Goal: Transaction & Acquisition: Purchase product/service

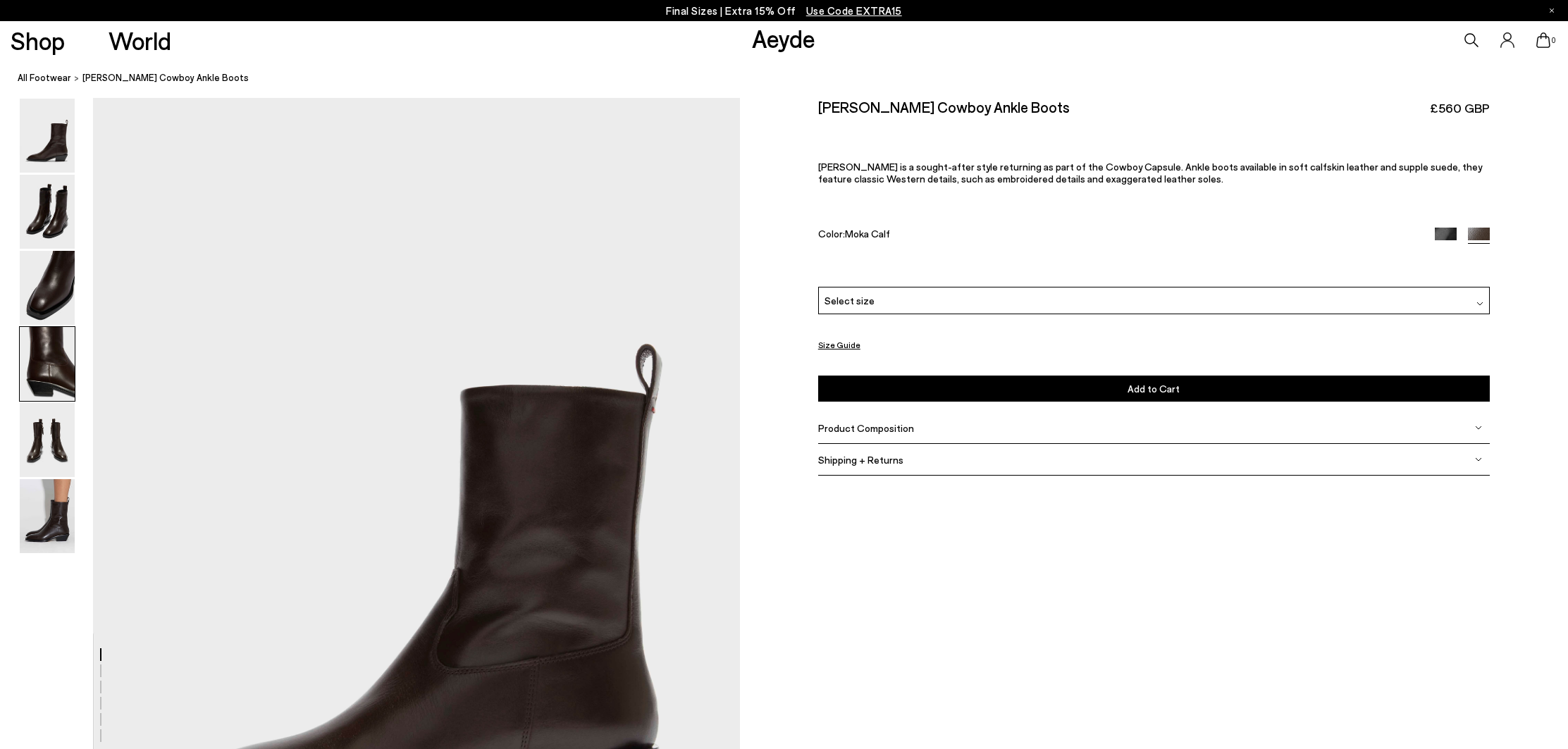
scroll to position [2851, 0]
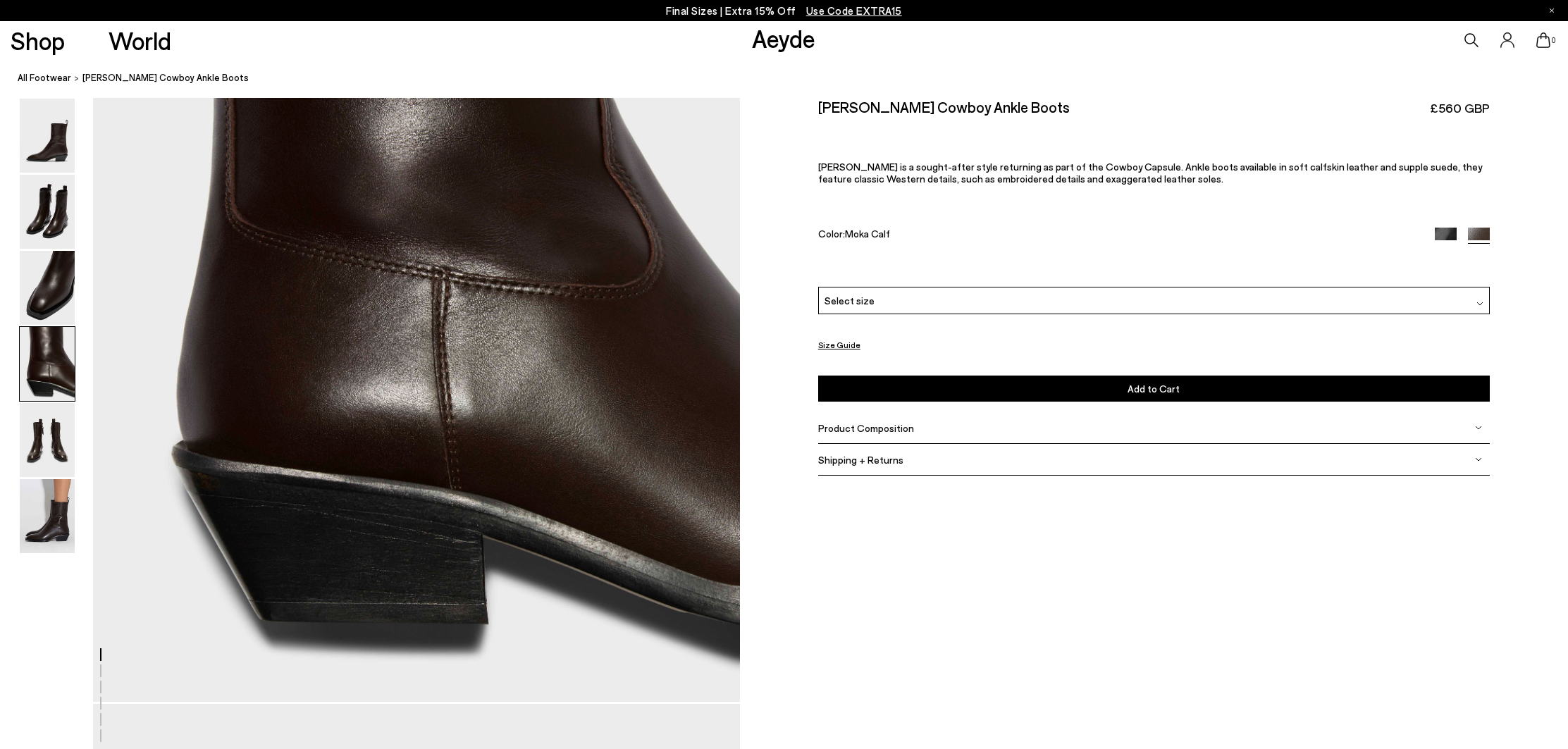
click at [48, 151] on img at bounding box center [47, 136] width 55 height 74
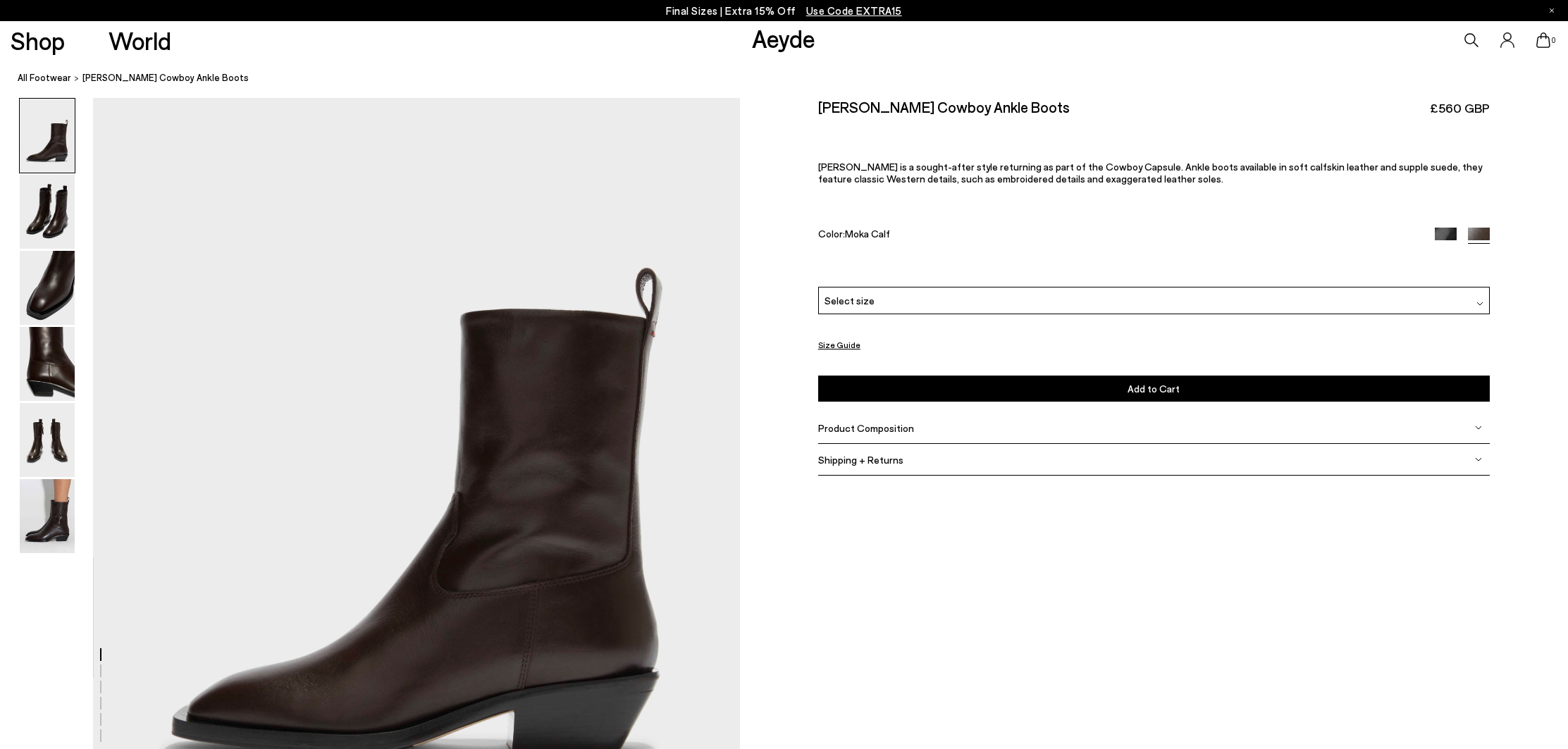
scroll to position [84, 0]
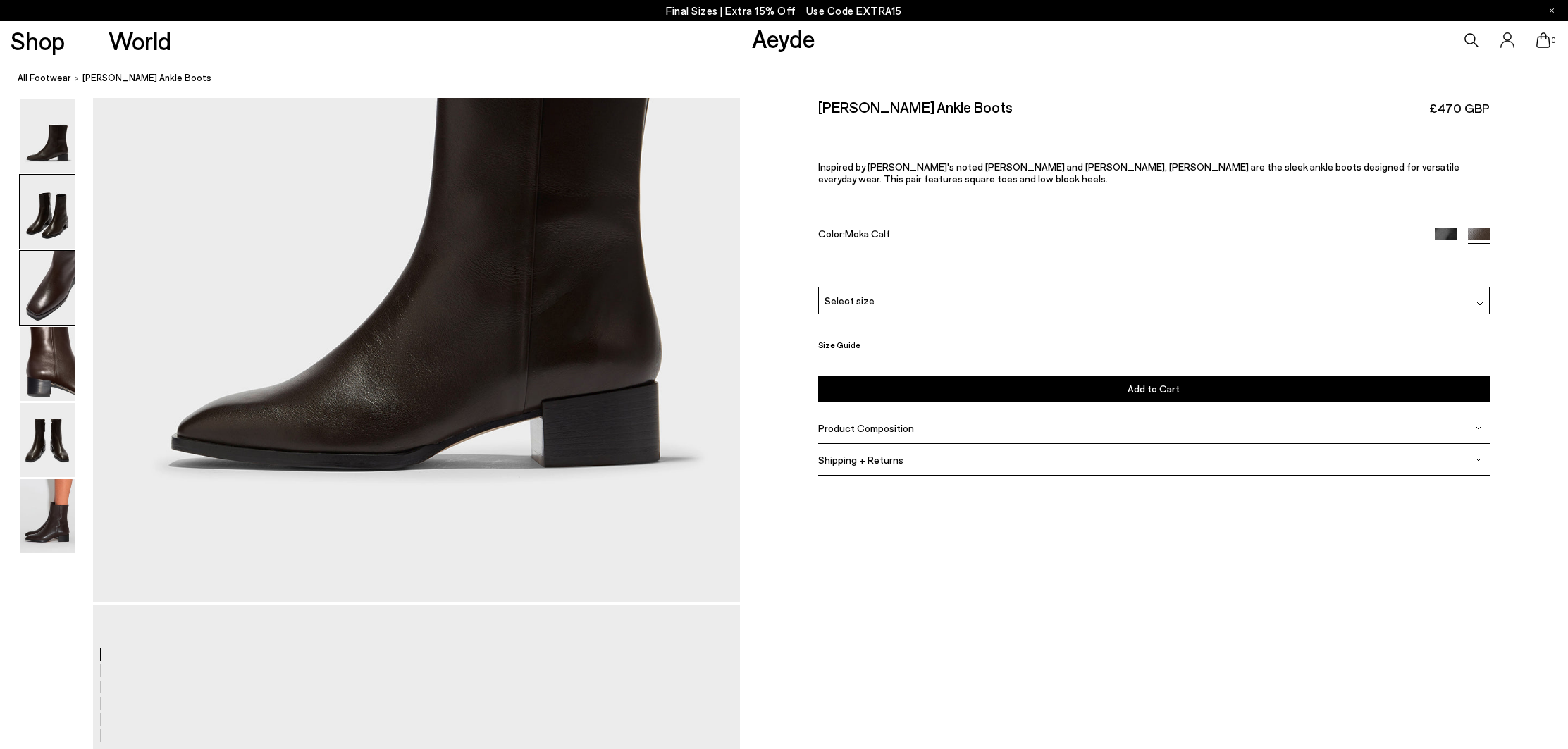
click at [53, 261] on img at bounding box center [47, 288] width 55 height 74
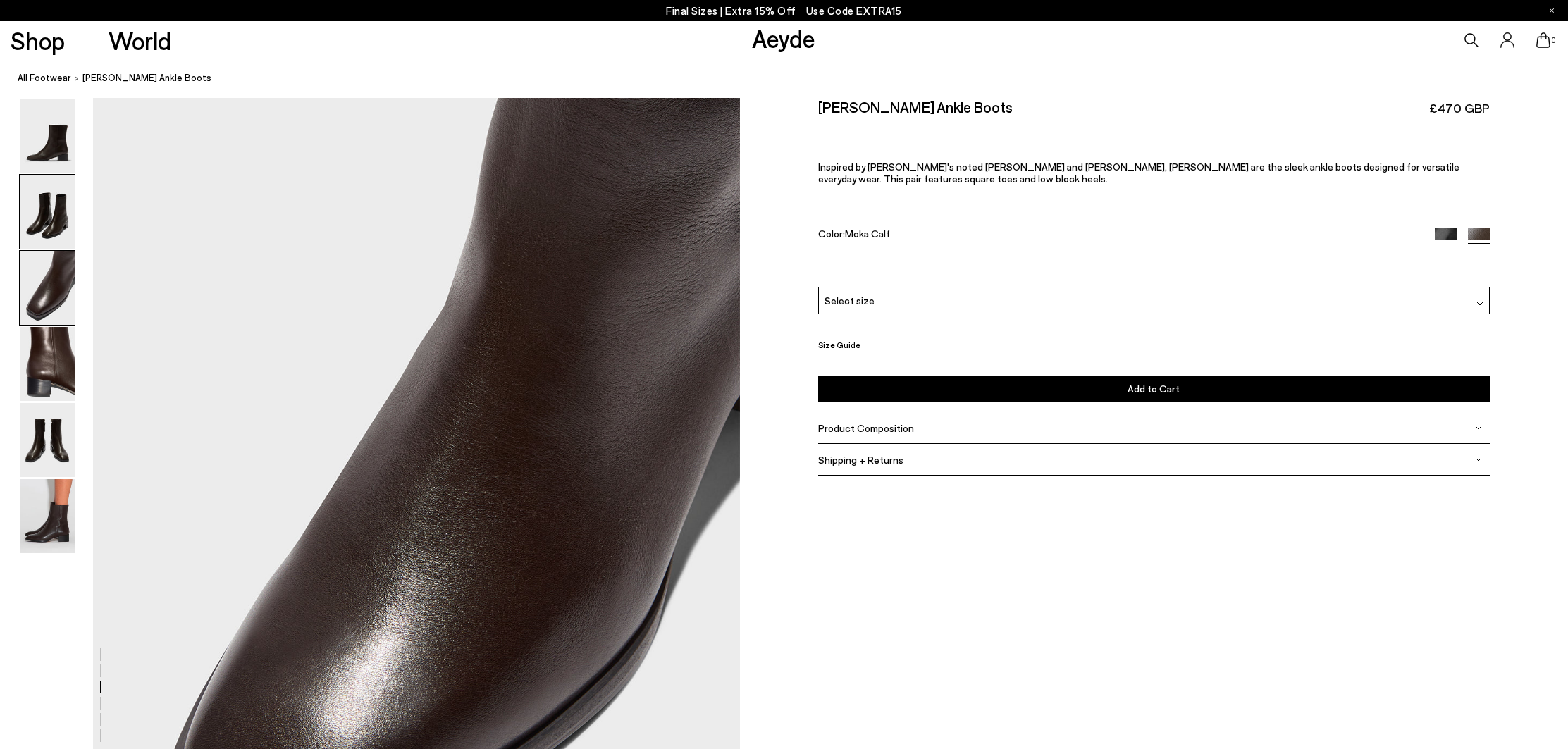
click at [48, 182] on img at bounding box center [47, 212] width 55 height 74
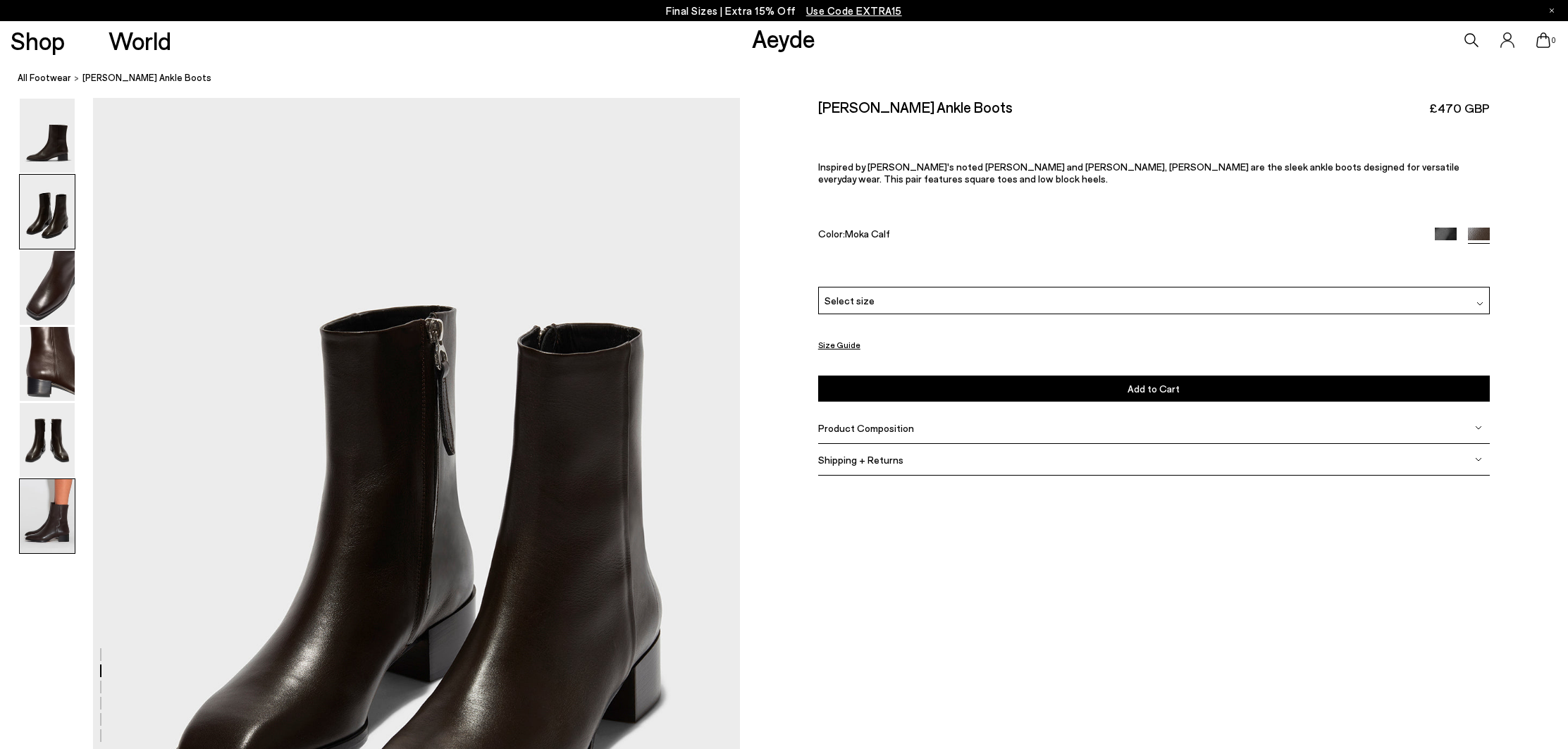
click at [55, 531] on img at bounding box center [47, 516] width 55 height 74
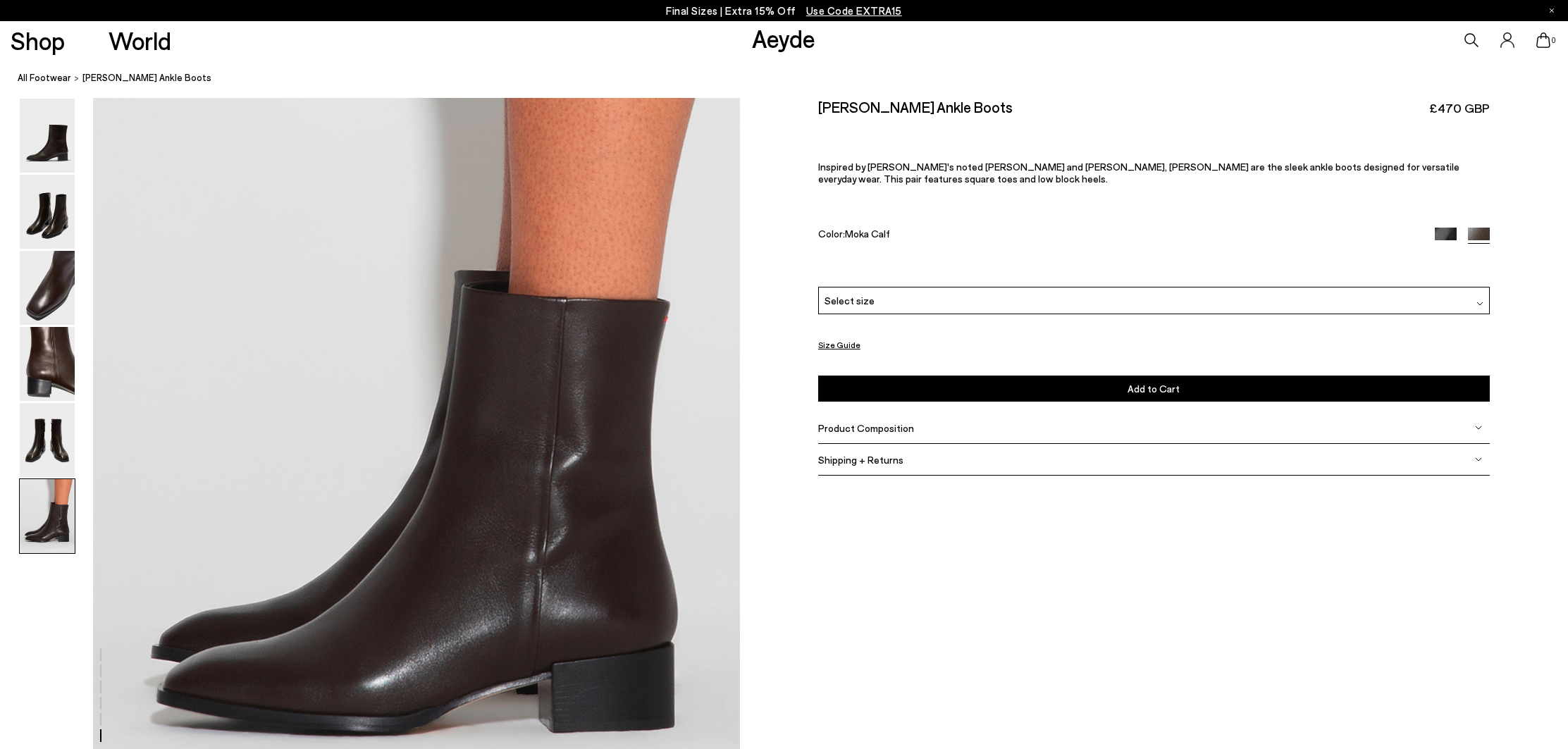
scroll to position [4419, 0]
